Goal: Information Seeking & Learning: Compare options

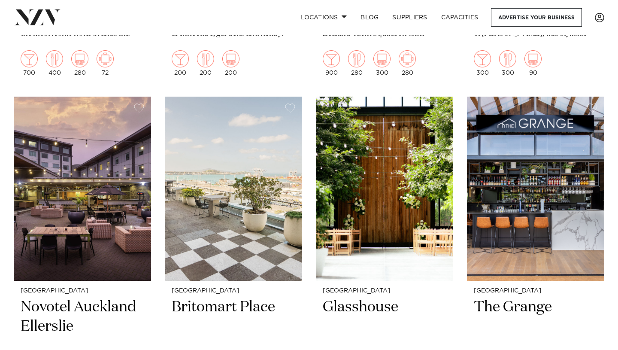
scroll to position [657, 0]
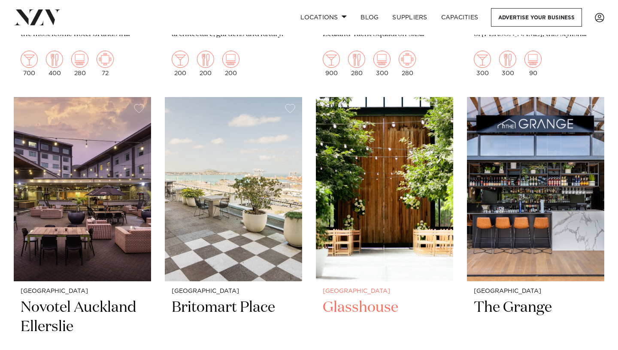
click at [381, 204] on img at bounding box center [384, 189] width 137 height 184
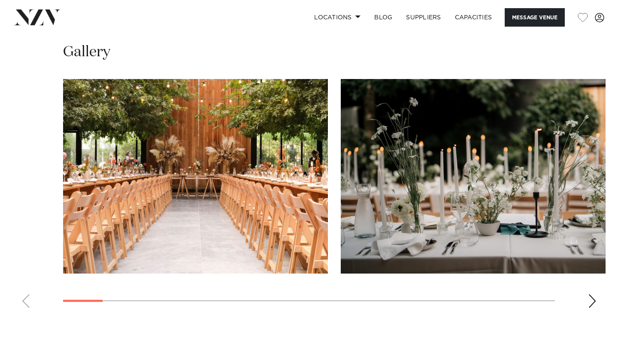
scroll to position [809, 0]
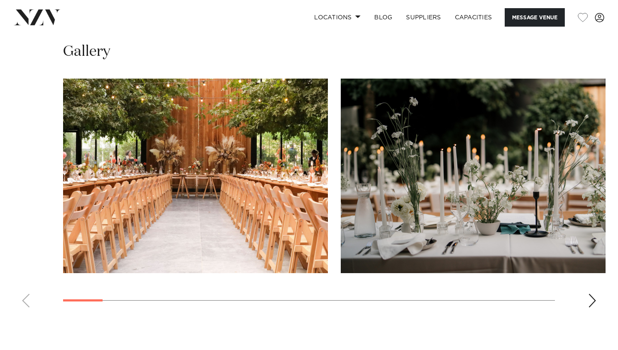
click at [592, 297] on div "Next slide" at bounding box center [592, 300] width 9 height 14
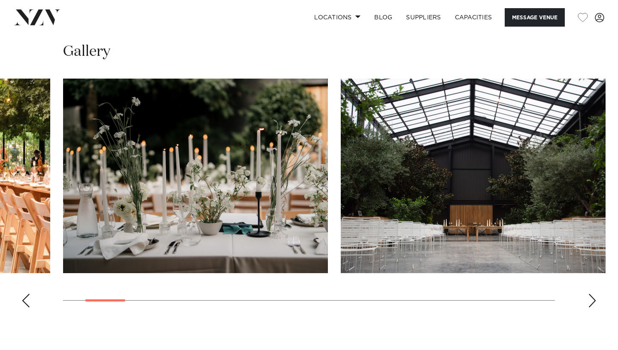
click at [592, 297] on div "Next slide" at bounding box center [592, 300] width 9 height 14
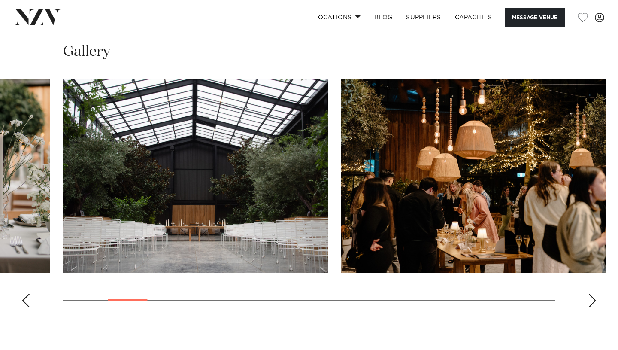
click at [592, 297] on div "Next slide" at bounding box center [592, 300] width 9 height 14
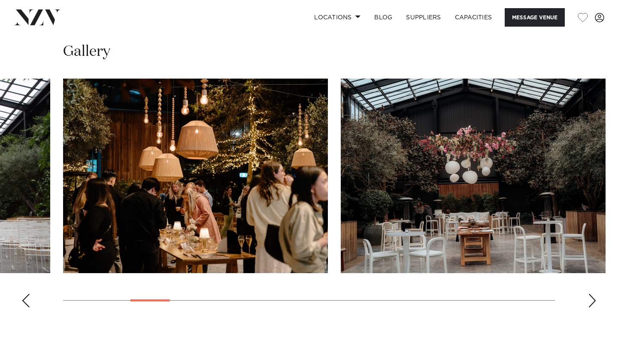
click at [592, 297] on div "Next slide" at bounding box center [592, 300] width 9 height 14
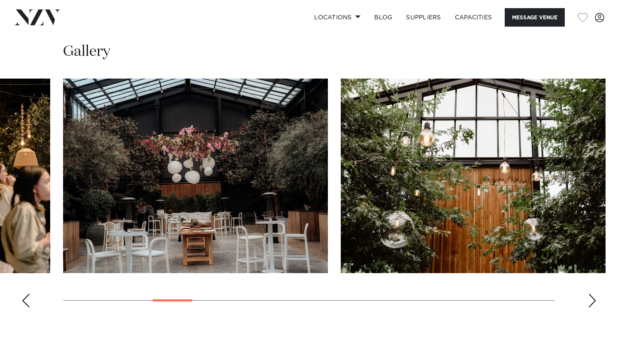
click at [592, 297] on div "Next slide" at bounding box center [592, 300] width 9 height 14
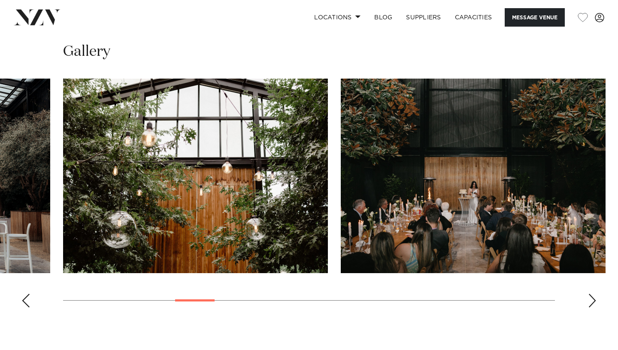
click at [592, 297] on div "Next slide" at bounding box center [592, 300] width 9 height 14
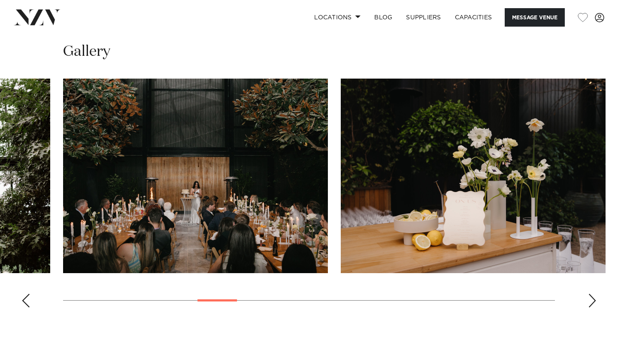
click at [592, 297] on div "Next slide" at bounding box center [592, 300] width 9 height 14
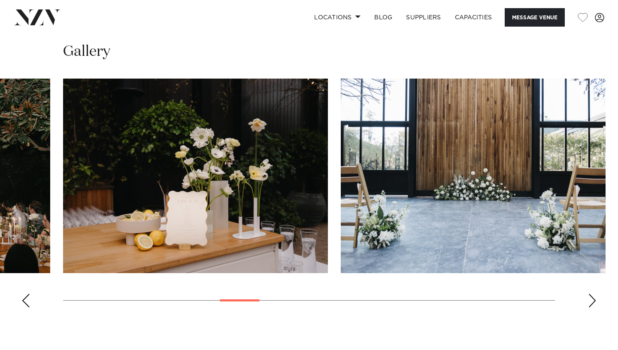
click at [592, 297] on div "Next slide" at bounding box center [592, 300] width 9 height 14
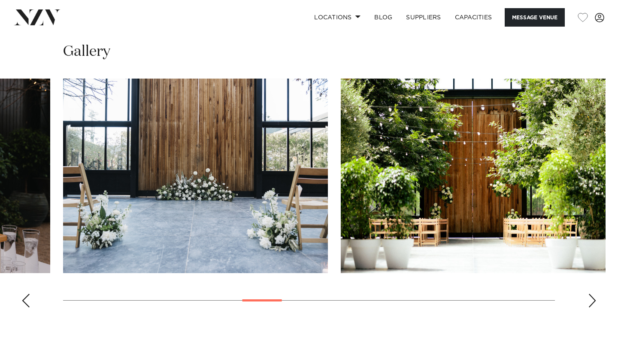
click at [592, 297] on div "Next slide" at bounding box center [592, 300] width 9 height 14
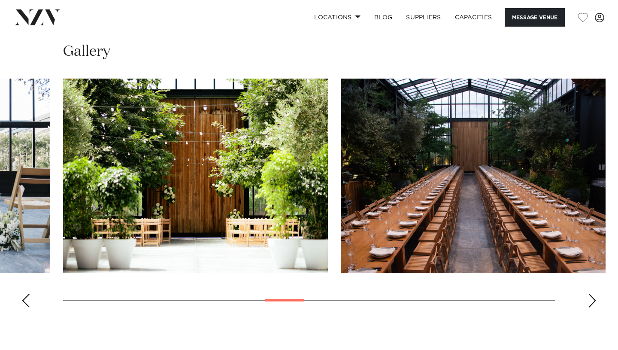
click at [592, 297] on div "Next slide" at bounding box center [592, 300] width 9 height 14
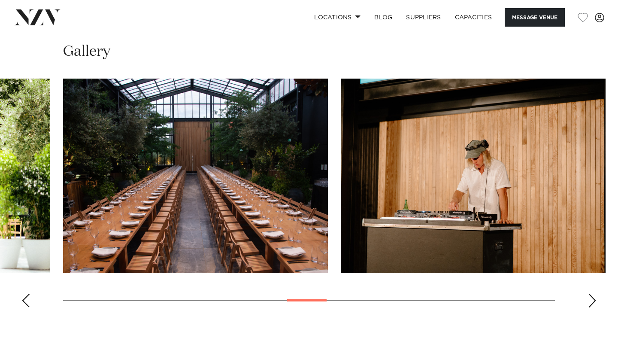
click at [592, 297] on div "Next slide" at bounding box center [592, 300] width 9 height 14
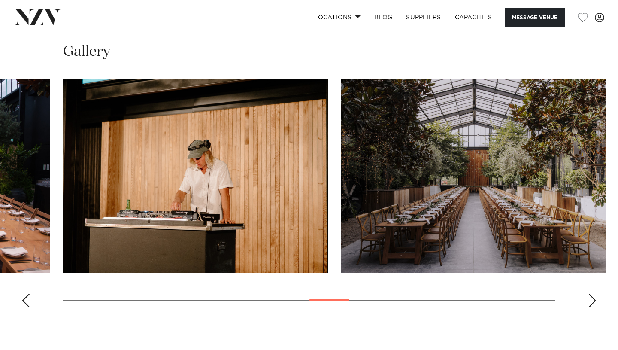
click at [592, 297] on div "Next slide" at bounding box center [592, 300] width 9 height 14
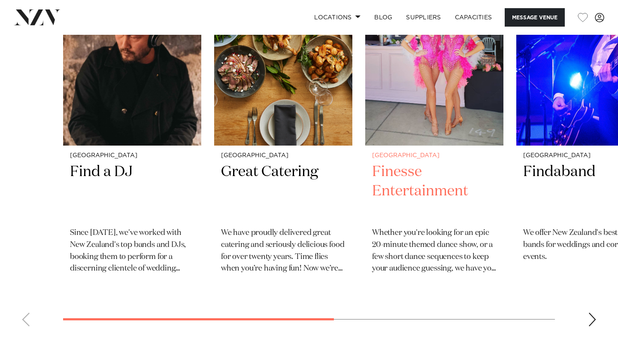
scroll to position [1362, 0]
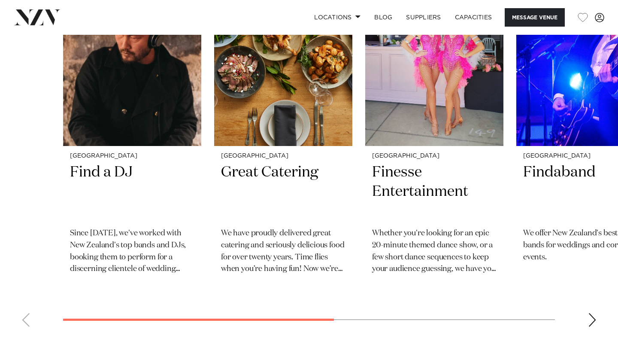
click at [589, 316] on div "Next slide" at bounding box center [592, 320] width 9 height 14
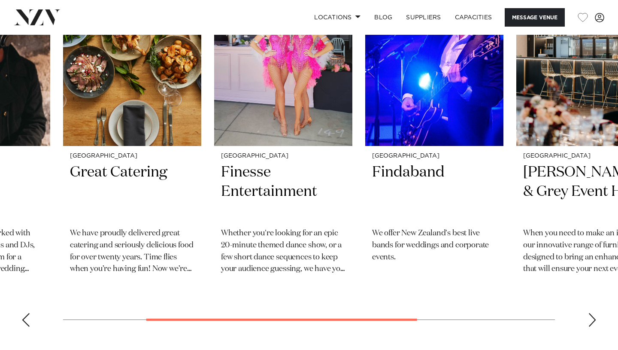
click at [589, 316] on div "Next slide" at bounding box center [592, 320] width 9 height 14
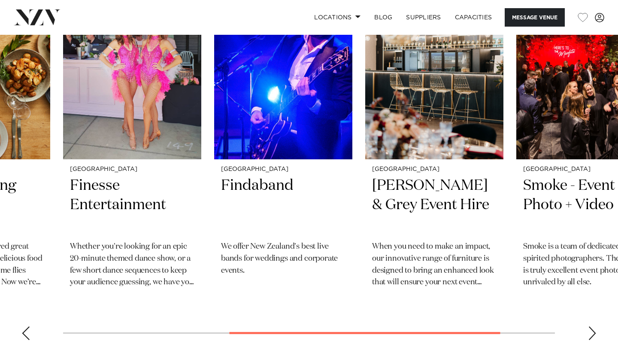
scroll to position [1346, 0]
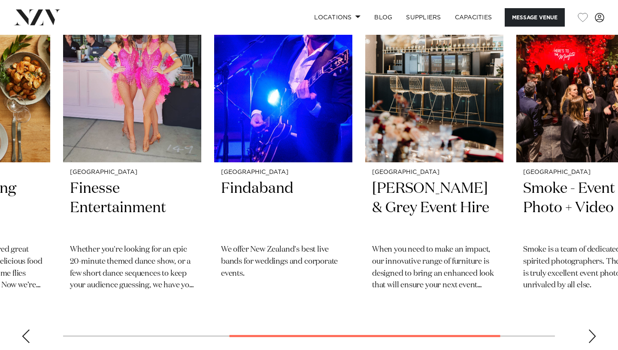
click at [594, 335] on div "Next slide" at bounding box center [592, 336] width 9 height 14
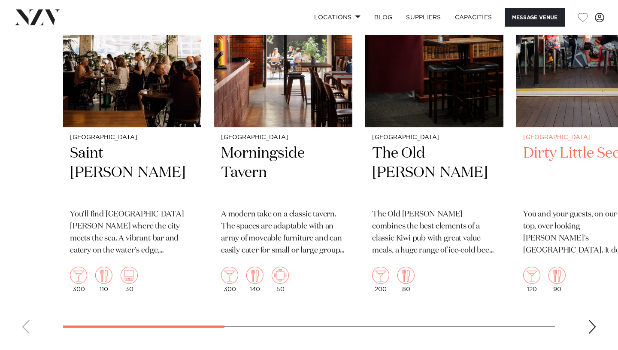
scroll to position [1826, 0]
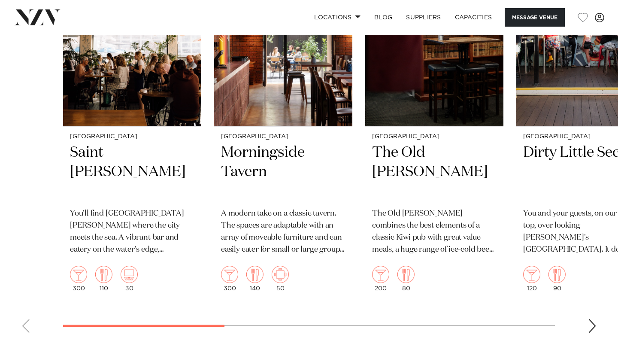
click at [593, 327] on div "Next slide" at bounding box center [592, 326] width 9 height 14
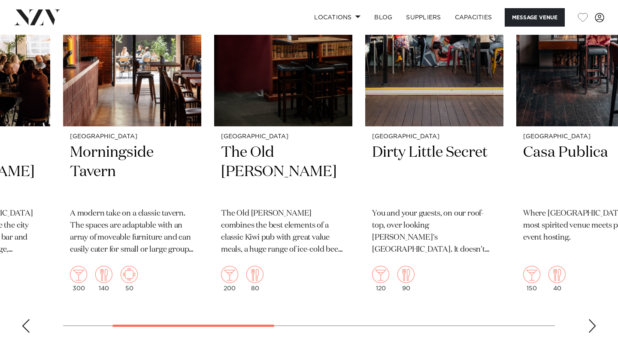
click at [593, 327] on div "Next slide" at bounding box center [592, 326] width 9 height 14
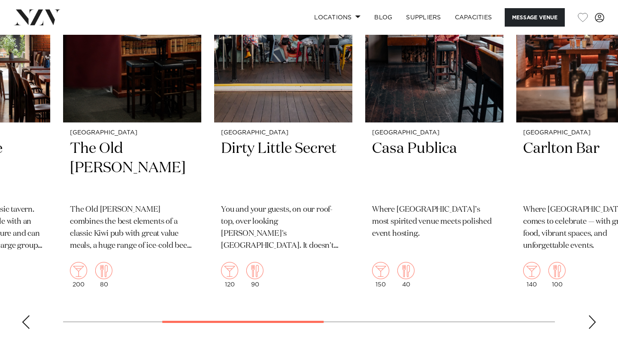
scroll to position [1835, 0]
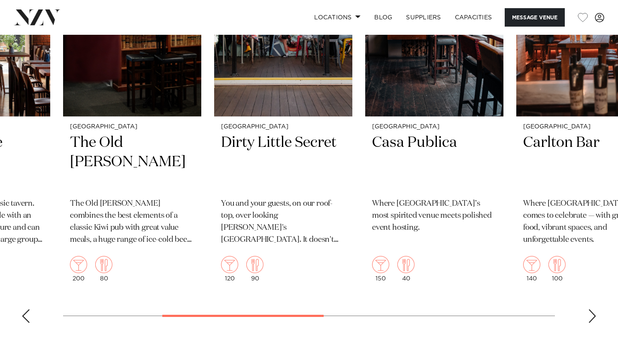
click at [592, 316] on div "Next slide" at bounding box center [592, 316] width 9 height 14
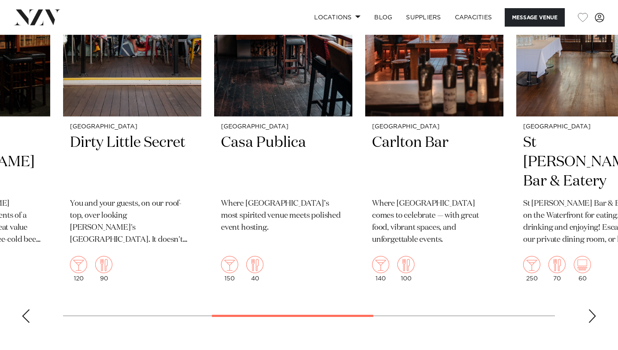
click at [592, 316] on div "Next slide" at bounding box center [592, 316] width 9 height 14
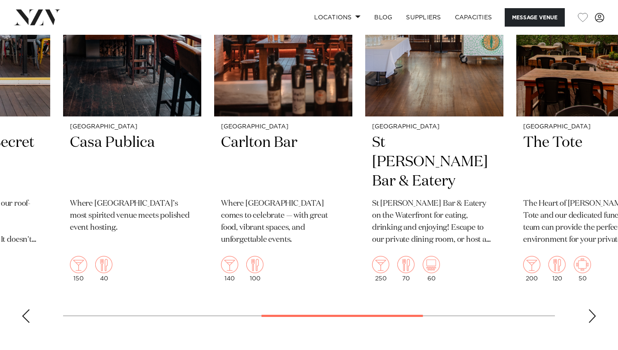
click at [592, 316] on div "Next slide" at bounding box center [592, 316] width 9 height 14
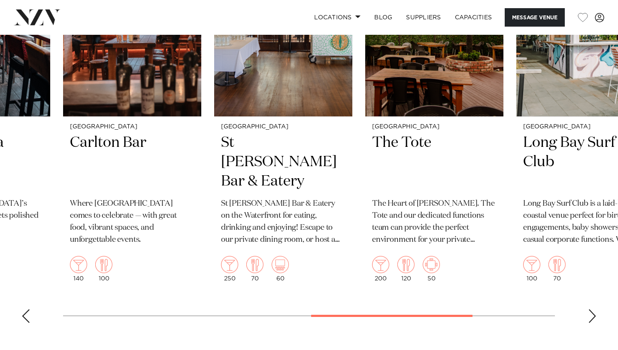
click at [593, 318] on div "Next slide" at bounding box center [592, 316] width 9 height 14
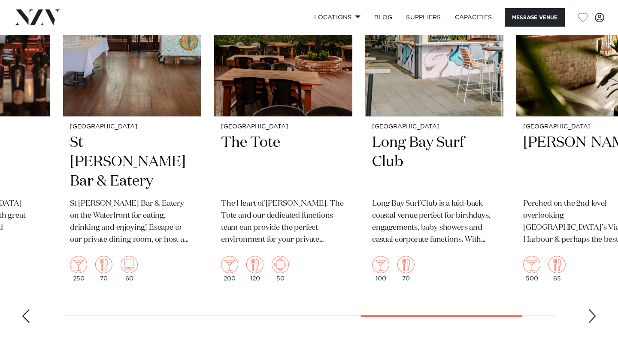
click at [593, 318] on div "Next slide" at bounding box center [592, 316] width 9 height 14
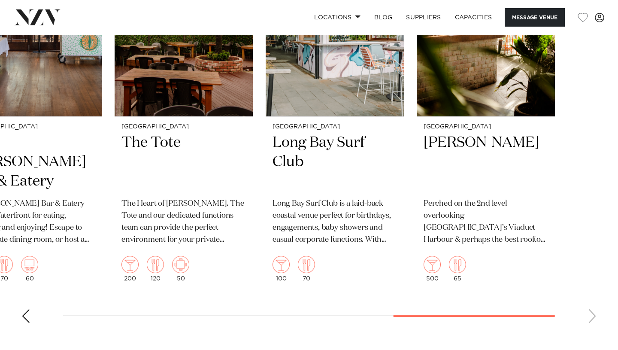
click at [593, 318] on swiper-container "Auckland Saint Alice You'll find Saint Alice where the city meets the sea. A vi…" at bounding box center [309, 130] width 618 height 399
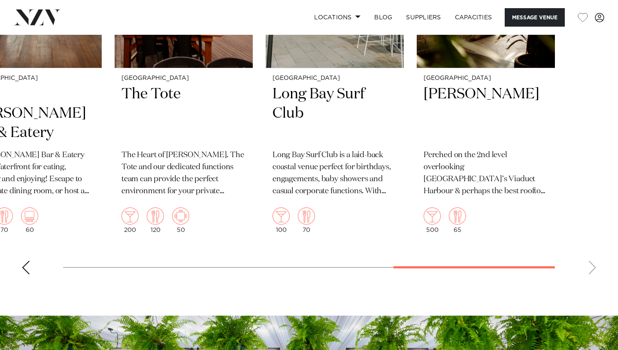
scroll to position [1858, 0]
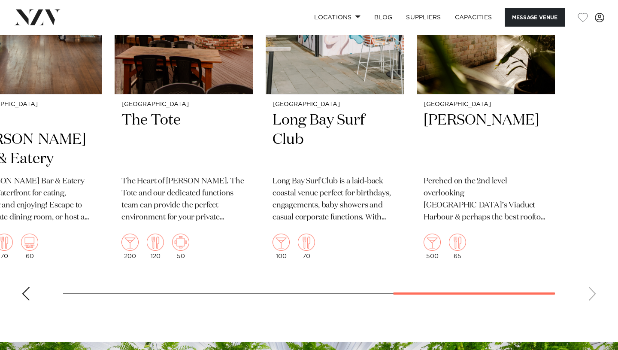
click at [23, 287] on div "Previous slide" at bounding box center [25, 294] width 9 height 14
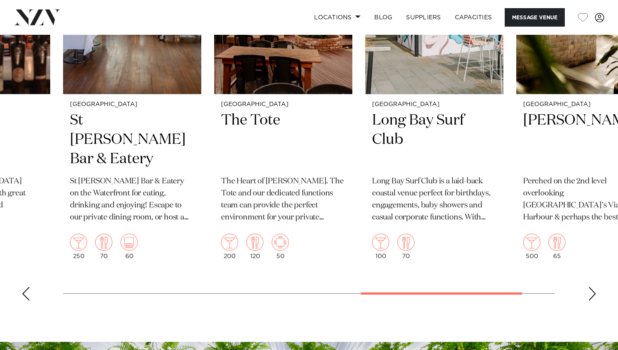
click at [23, 287] on div "Previous slide" at bounding box center [25, 294] width 9 height 14
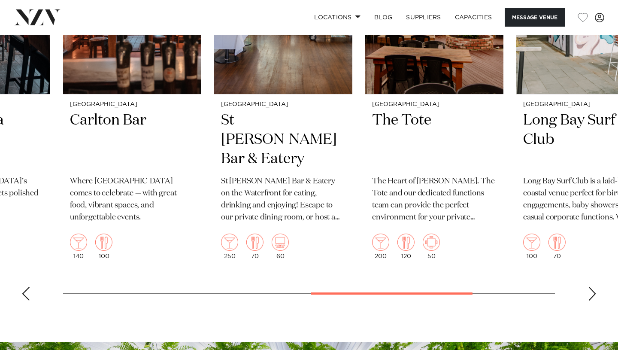
click at [23, 287] on div "Previous slide" at bounding box center [25, 294] width 9 height 14
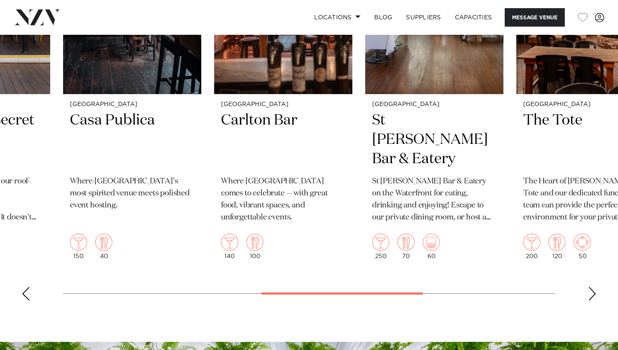
click at [23, 287] on div "Previous slide" at bounding box center [25, 294] width 9 height 14
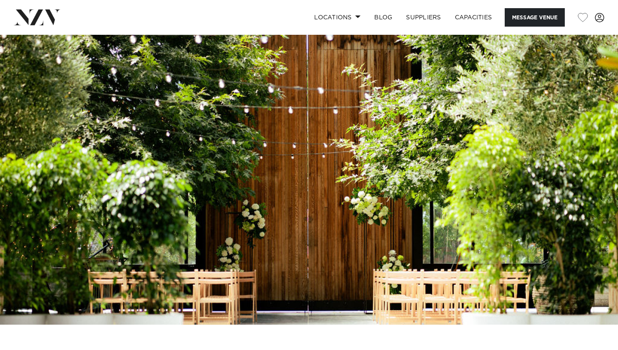
scroll to position [0, 0]
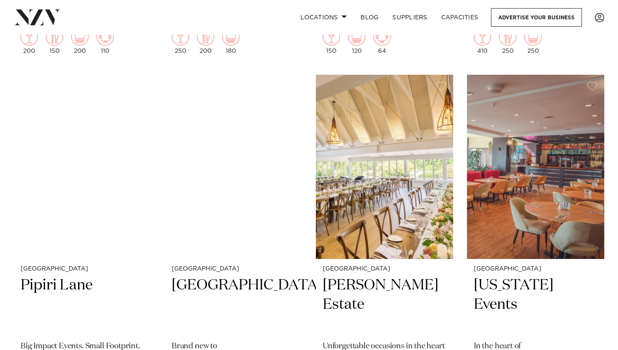
scroll to position [2923, 0]
